Goal: Task Accomplishment & Management: Use online tool/utility

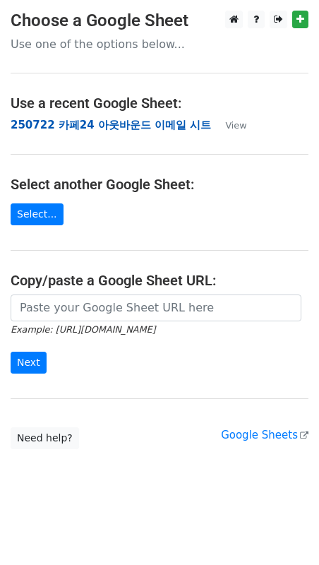
click at [70, 119] on strong "250722 카페24 아웃바운드 이메일 시트" at bounding box center [111, 125] width 201 height 13
click at [69, 121] on strong "250722 카페24 아웃바운드 이메일 시트" at bounding box center [111, 125] width 201 height 13
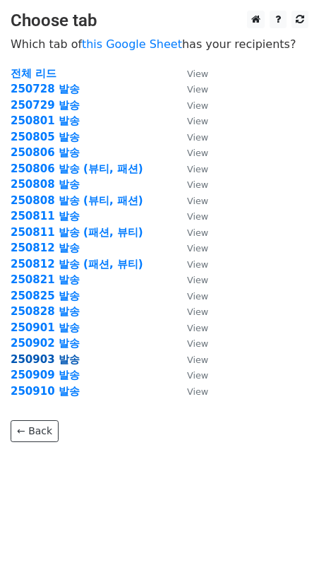
click at [62, 358] on strong "250903 발송" at bounding box center [45, 359] width 69 height 13
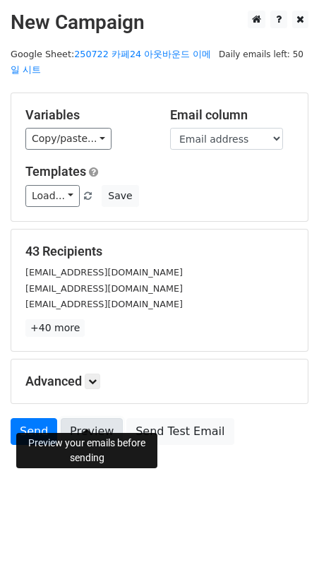
click at [99, 418] on link "Preview" at bounding box center [92, 431] width 62 height 27
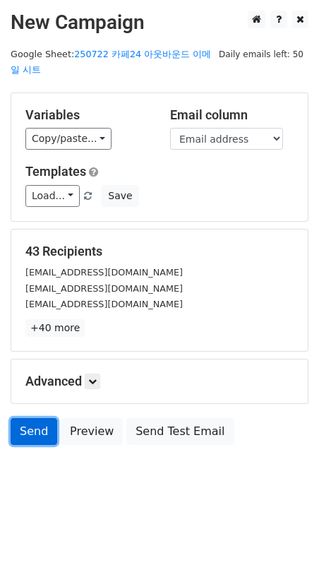
click at [28, 419] on link "Send" at bounding box center [34, 431] width 47 height 27
